Goal: Find specific page/section: Find specific page/section

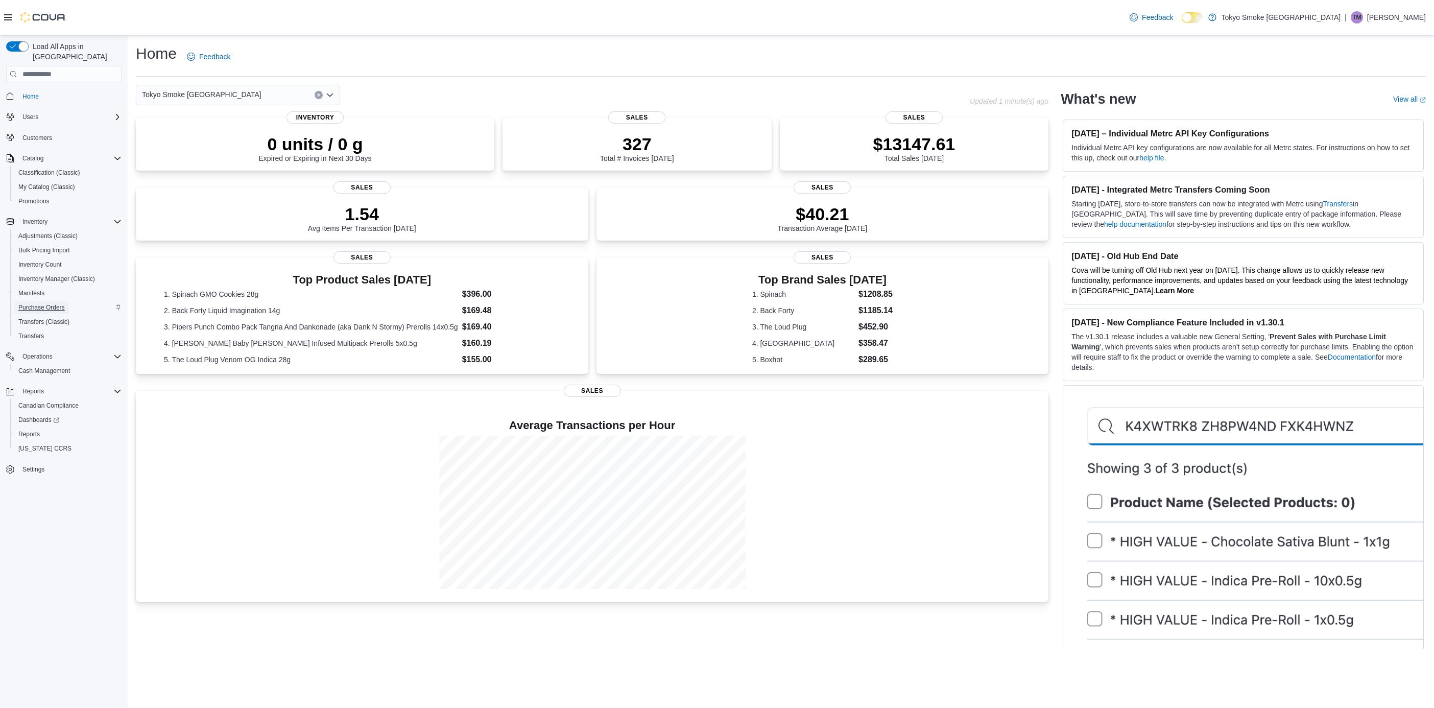
click at [56, 301] on span "Purchase Orders" at bounding box center [41, 307] width 46 height 12
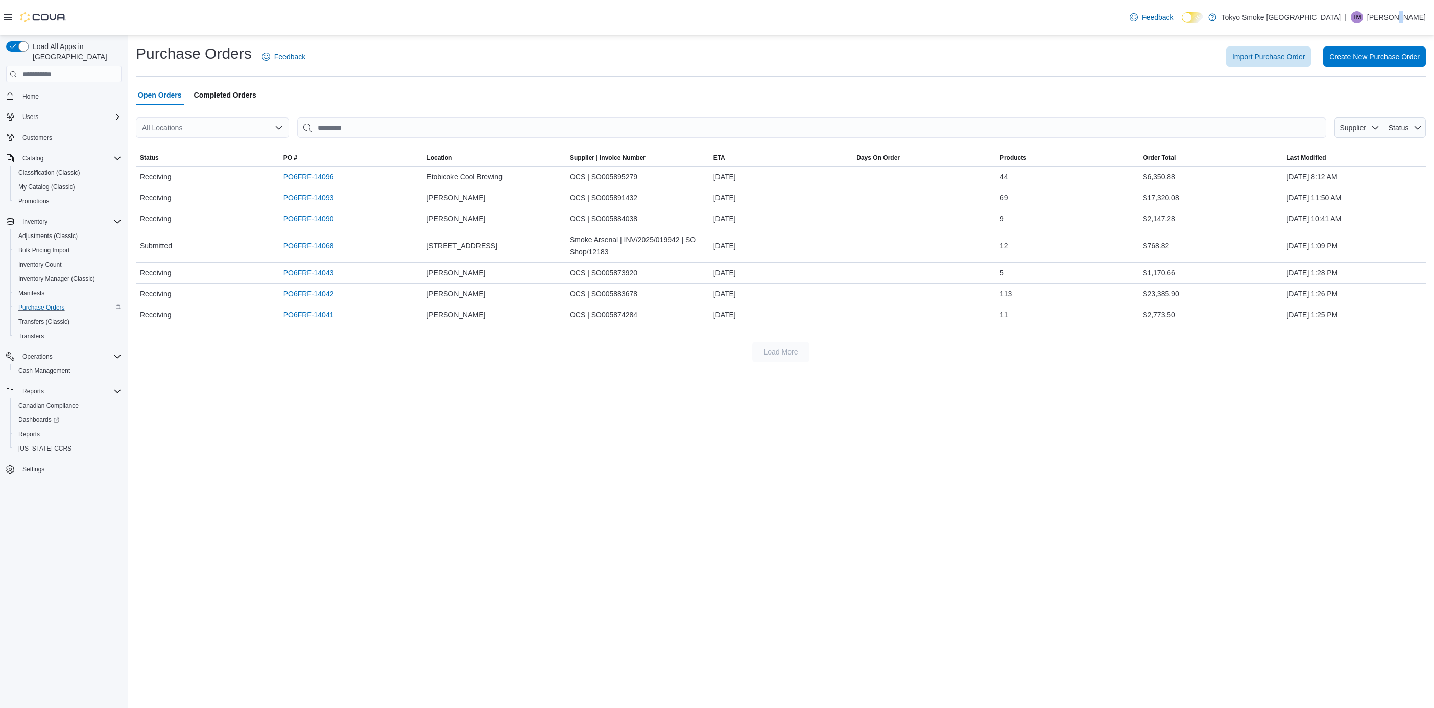
drag, startPoint x: 1405, startPoint y: 12, endPoint x: 1402, endPoint y: 20, distance: 8.5
click at [1405, 14] on p "[PERSON_NAME]" at bounding box center [1396, 17] width 59 height 12
click at [1380, 87] on button "Cova Learning" at bounding box center [1375, 81] width 94 height 16
click at [1373, 115] on ul "Change Password Help Cova Learning Sign Out" at bounding box center [1375, 73] width 102 height 90
click at [1370, 112] on button "Sign Out" at bounding box center [1375, 106] width 94 height 16
